Goal: Obtain resource: Obtain resource

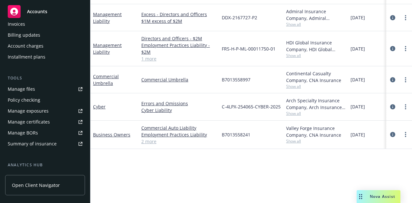
scroll to position [129, 0]
click at [30, 145] on div "Summary of insurance" at bounding box center [32, 143] width 49 height 10
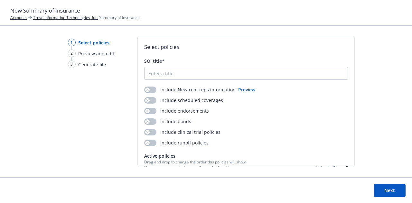
click at [241, 88] on button "Preview" at bounding box center [246, 89] width 17 height 7
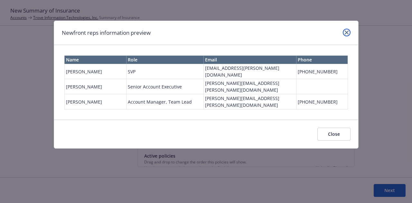
click at [348, 32] on icon "close" at bounding box center [346, 33] width 4 height 4
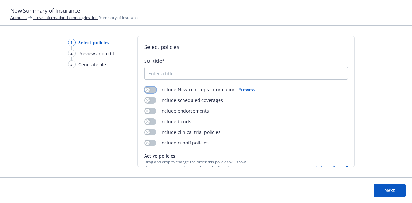
click at [155, 91] on button "button" at bounding box center [150, 89] width 12 height 6
click at [154, 99] on button "button" at bounding box center [150, 100] width 12 height 6
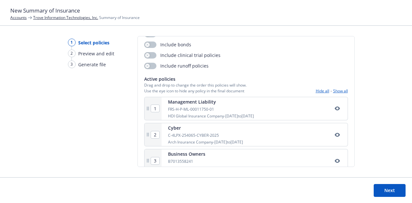
scroll to position [89, 0]
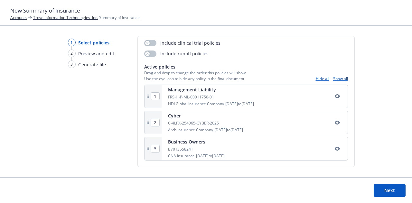
click at [335, 77] on button "Show all" at bounding box center [340, 78] width 15 height 5
click at [388, 191] on button "Next" at bounding box center [389, 190] width 32 height 13
click at [237, 96] on div "FRS-H-P-ML-00011750-01" at bounding box center [211, 96] width 86 height 5
click at [156, 100] on div "1" at bounding box center [154, 97] width 9 height 8
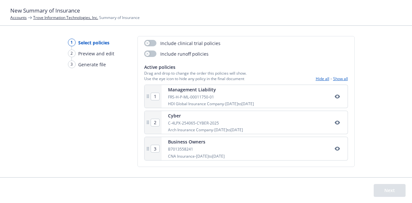
click at [154, 128] on div "2" at bounding box center [152, 122] width 17 height 23
click at [158, 152] on div "3" at bounding box center [152, 148] width 17 height 23
click at [388, 146] on div "1 Select policies 2 Preview and edit 3 Generate file Select policies SOI title*…" at bounding box center [206, 106] width 412 height 141
click at [164, 20] on div "Accounts Trove Information Technologies, Inc. Summary of Insurance" at bounding box center [205, 17] width 391 height 5
click at [315, 80] on button "Hide all" at bounding box center [322, 78] width 14 height 5
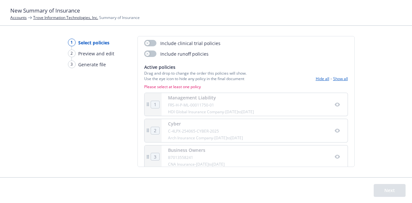
click at [159, 107] on div "1" at bounding box center [152, 104] width 17 height 23
click at [333, 78] on button "Show all" at bounding box center [340, 78] width 15 height 5
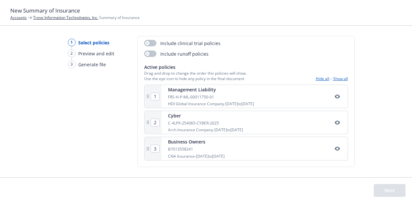
click at [254, 105] on div "HDI Global Insurance Company - 02/06/2025 to 02/06/2026" at bounding box center [211, 103] width 86 height 5
click at [280, 101] on div "Management Liability FRS-H-P-ML-00011750-01 HDI Global Insurance Company - 02/0…" at bounding box center [254, 96] width 186 height 23
click at [284, 73] on div "Active policies Drag and drop to change the order this policies will show. Use …" at bounding box center [246, 73] width 204 height 18
click at [333, 80] on button "Show all" at bounding box center [340, 78] width 15 height 5
click at [157, 95] on input "1" at bounding box center [155, 96] width 8 height 7
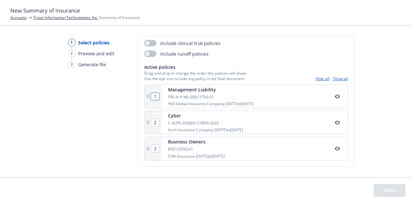
click at [147, 96] on icon at bounding box center [148, 96] width 4 height 4
click at [317, 102] on div "Management Liability FRS-H-P-ML-00011750-01 HDI Global Insurance Company - 02/0…" at bounding box center [254, 96] width 186 height 23
click at [397, 157] on div "1 Select policies 2 Preview and edit 3 Generate file Select policies SOI title*…" at bounding box center [206, 106] width 412 height 141
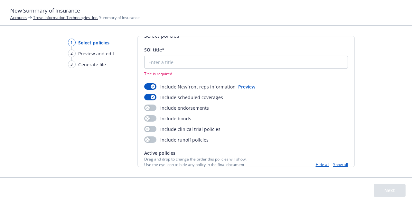
scroll to position [0, 0]
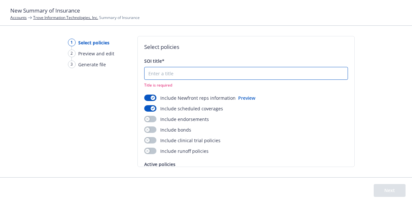
click at [272, 74] on input "SOI title*" at bounding box center [245, 73] width 203 height 12
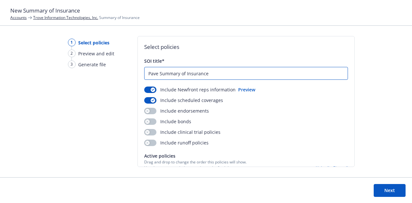
type input "Pave Summary of Insurance"
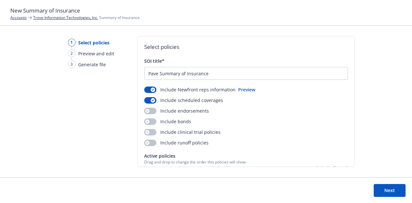
click at [389, 188] on button "Next" at bounding box center [389, 190] width 32 height 13
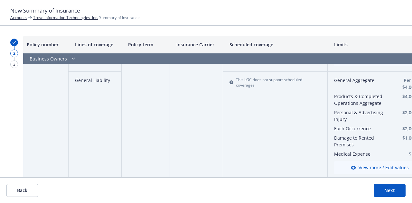
scroll to position [673, 3]
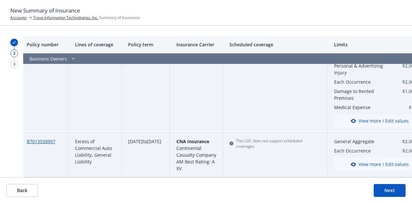
click at [386, 188] on button "Next" at bounding box center [389, 190] width 32 height 13
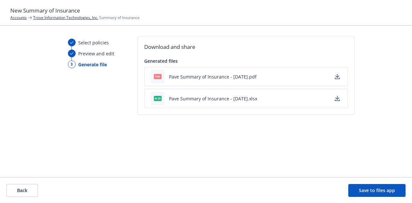
click at [256, 75] on button "Pave Summary of Insurance - 10/14/2025.pdf" at bounding box center [212, 76] width 87 height 7
